Goal: Navigation & Orientation: Find specific page/section

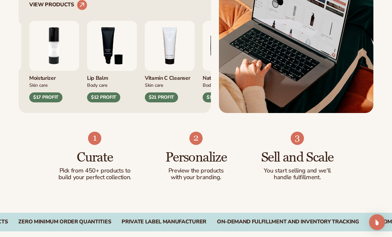
scroll to position [294, 0]
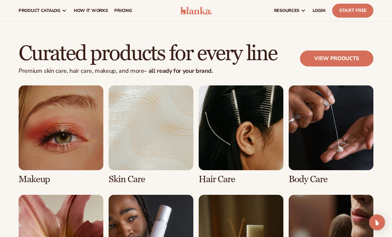
scroll to position [1156, 0]
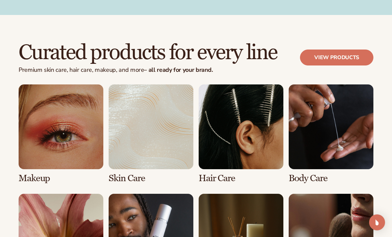
click at [177, 144] on link "2 / 8" at bounding box center [151, 133] width 85 height 99
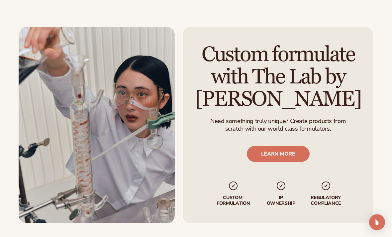
scroll to position [737, 0]
click at [140, 175] on img at bounding box center [97, 125] width 156 height 196
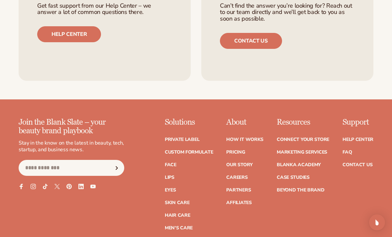
scroll to position [1049, 0]
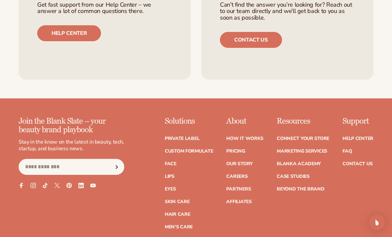
click at [371, 161] on link "Contact Us" at bounding box center [357, 163] width 30 height 5
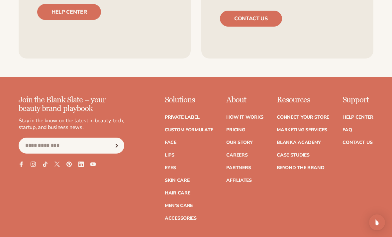
click at [308, 129] on link "Marketing services" at bounding box center [301, 129] width 50 height 5
click at [241, 165] on link "Partners" at bounding box center [238, 167] width 25 height 5
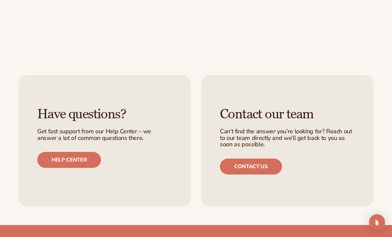
scroll to position [391, 0]
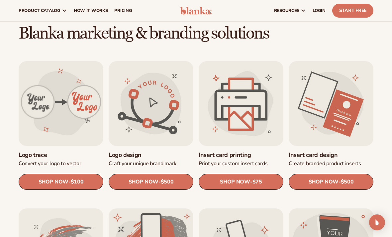
scroll to position [154, 0]
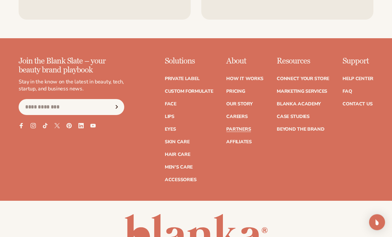
scroll to position [1147, 0]
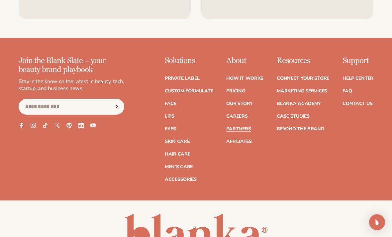
click at [183, 139] on link "Skin Care" at bounding box center [177, 141] width 25 height 5
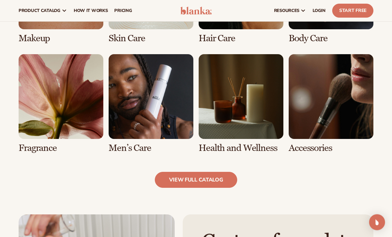
scroll to position [523, 0]
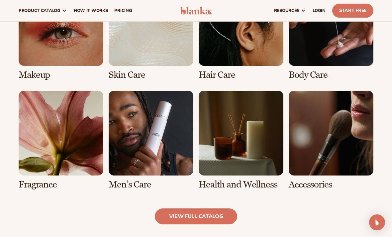
click at [158, 59] on link "2 / 8" at bounding box center [151, 30] width 85 height 99
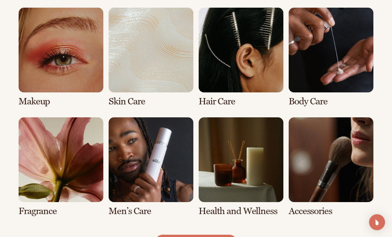
scroll to position [486, 0]
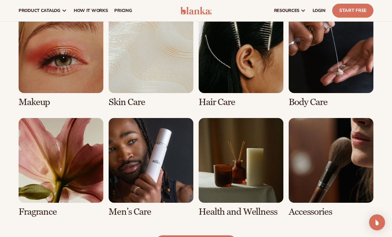
click at [268, 68] on link "3 / 8" at bounding box center [240, 57] width 85 height 99
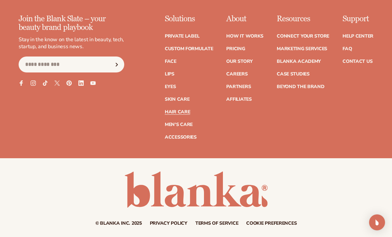
scroll to position [1276, 0]
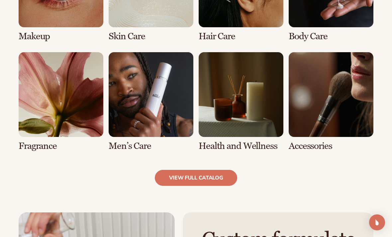
scroll to position [604, 0]
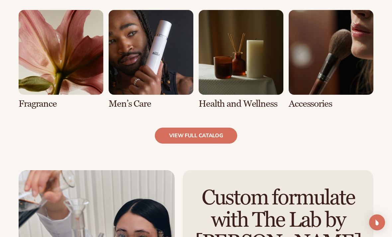
click at [210, 130] on link "view full catalog" at bounding box center [196, 135] width 83 height 16
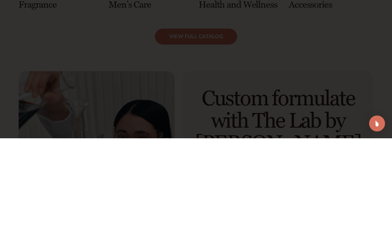
scroll to position [703, 0]
